Goal: Find specific page/section: Find specific page/section

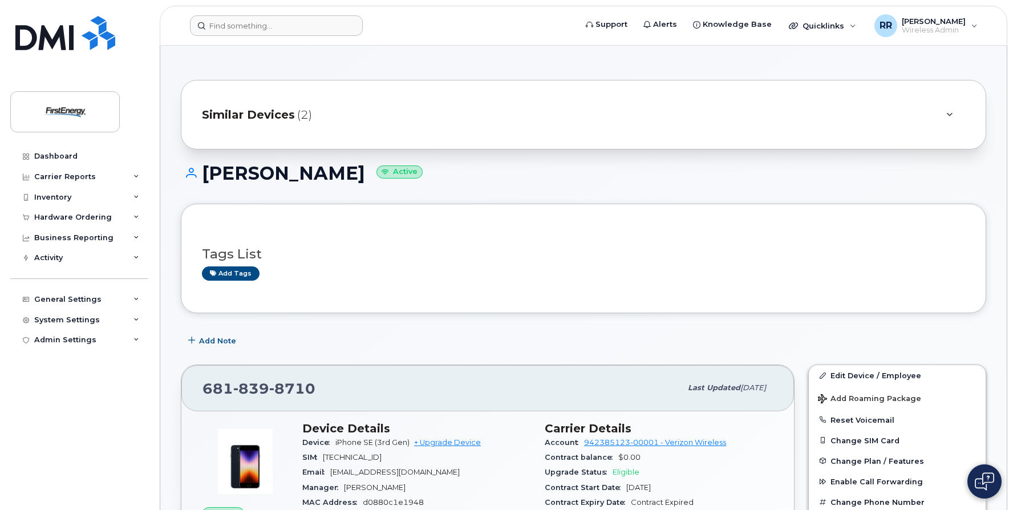
scroll to position [228, 0]
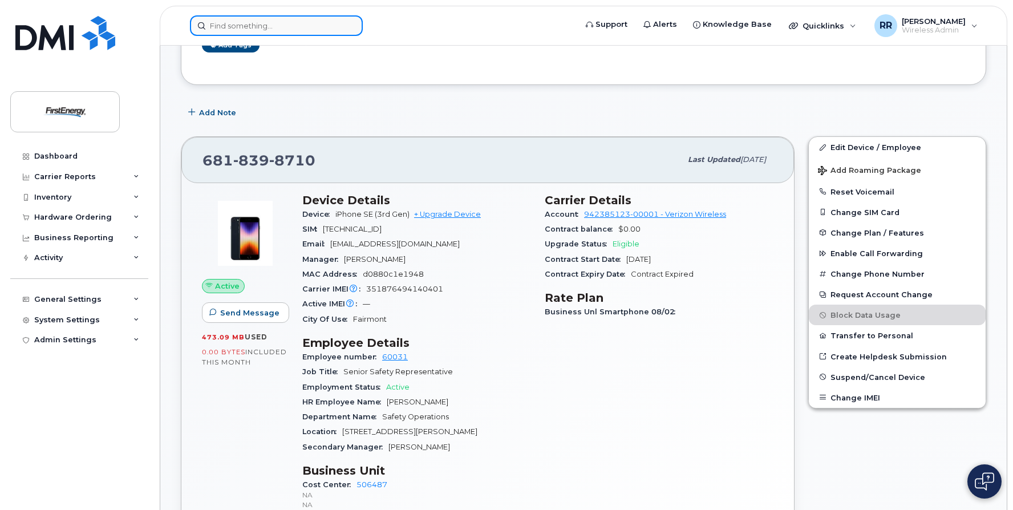
click at [313, 28] on input at bounding box center [276, 25] width 173 height 21
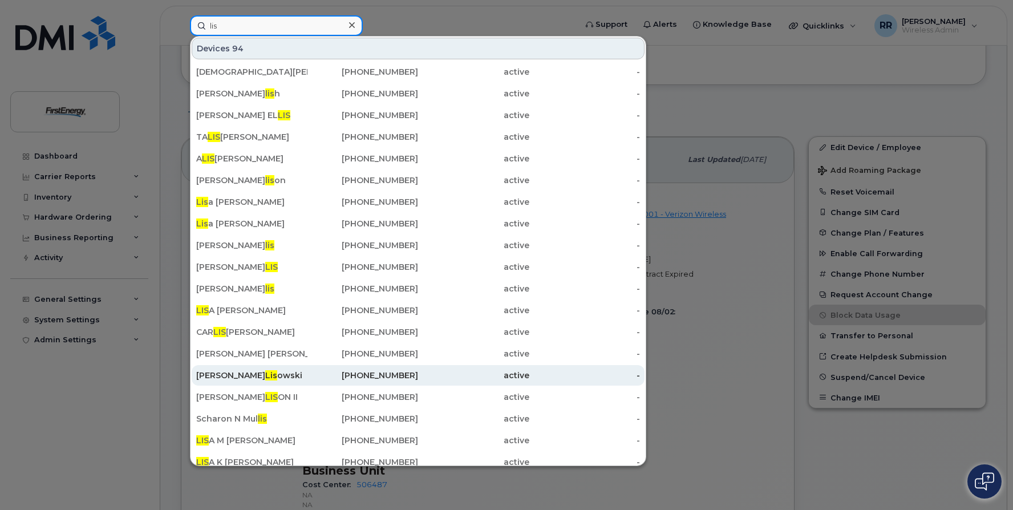
type input "lis"
click at [264, 371] on div "[PERSON_NAME]" at bounding box center [251, 375] width 111 height 11
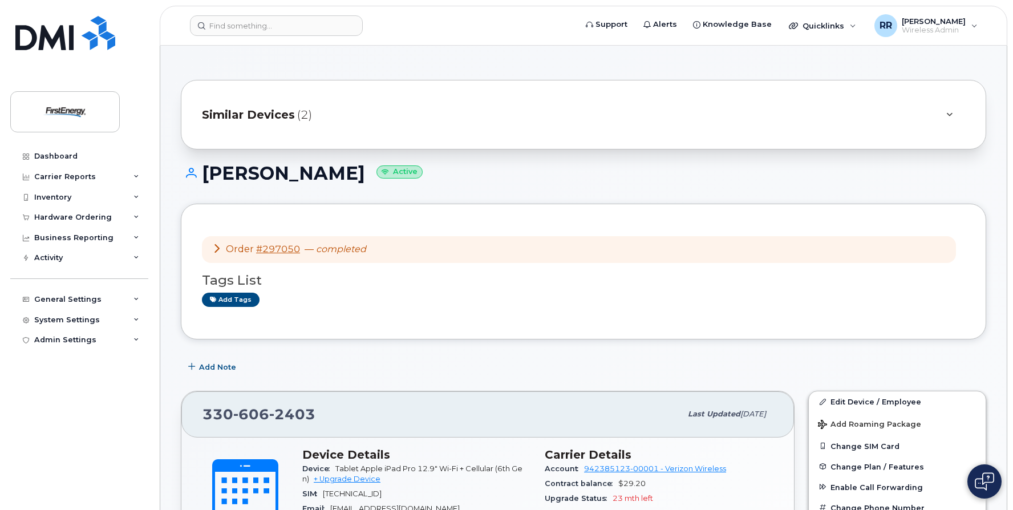
click at [268, 118] on span "Similar Devices" at bounding box center [248, 115] width 93 height 17
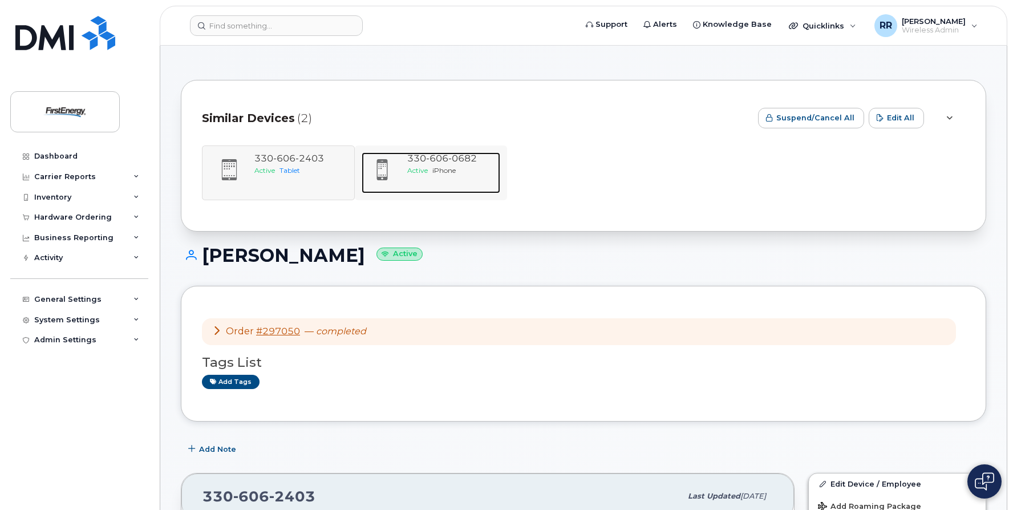
click at [458, 159] on span "0682" at bounding box center [462, 158] width 29 height 11
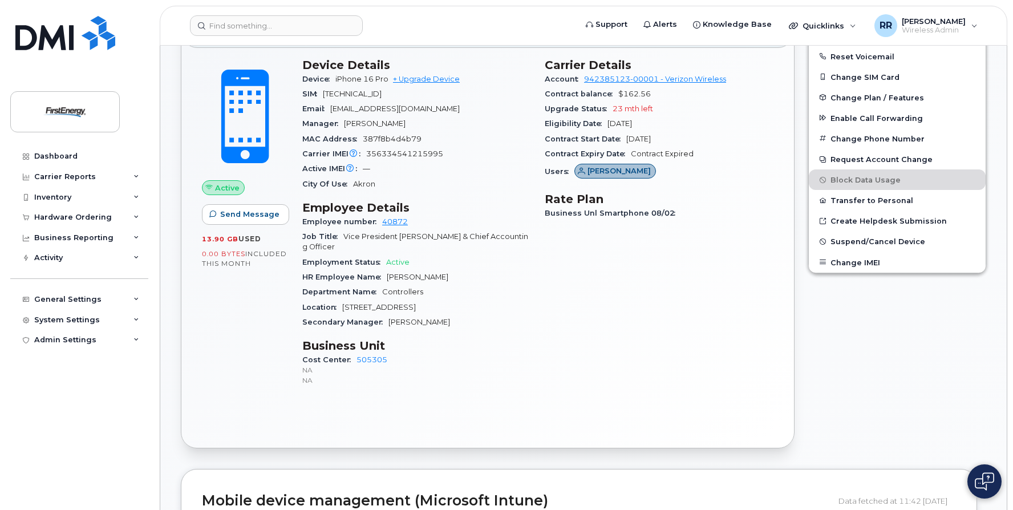
scroll to position [399, 0]
